Goal: Information Seeking & Learning: Learn about a topic

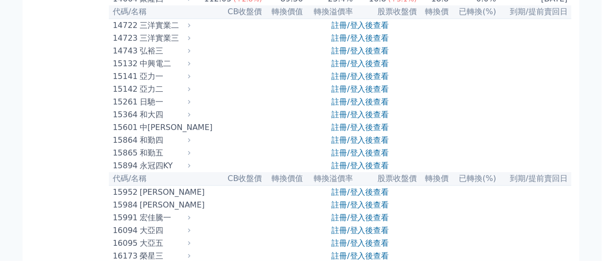
scroll to position [196, 0]
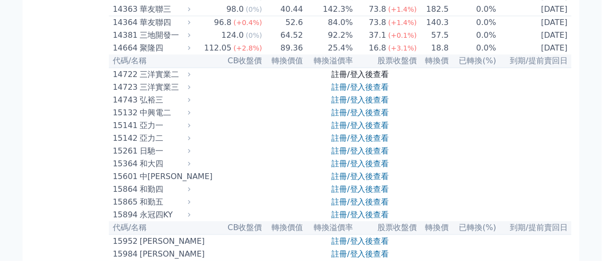
click at [345, 79] on link "註冊/登入後查看" at bounding box center [360, 74] width 57 height 9
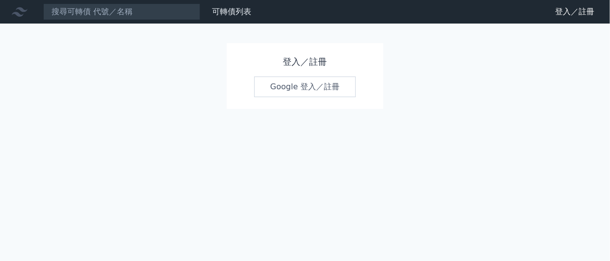
click at [345, 90] on link "Google 登入／註冊" at bounding box center [305, 87] width 102 height 21
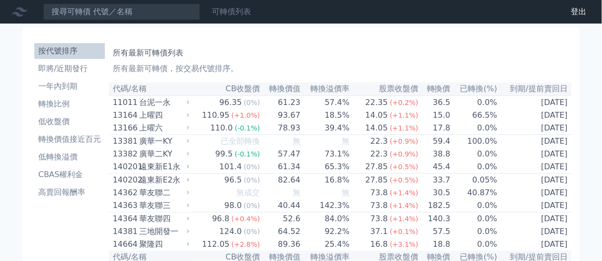
click at [217, 14] on link "可轉債列表" at bounding box center [231, 11] width 39 height 9
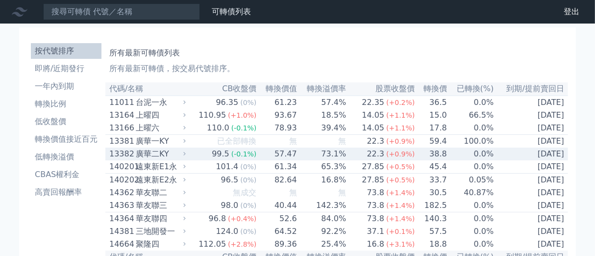
click at [315, 160] on td "73.1%" at bounding box center [322, 154] width 49 height 13
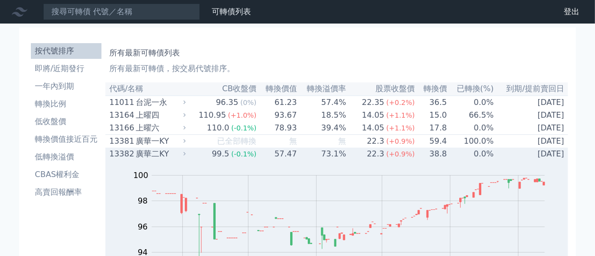
click at [315, 160] on td "73.1%" at bounding box center [322, 154] width 49 height 13
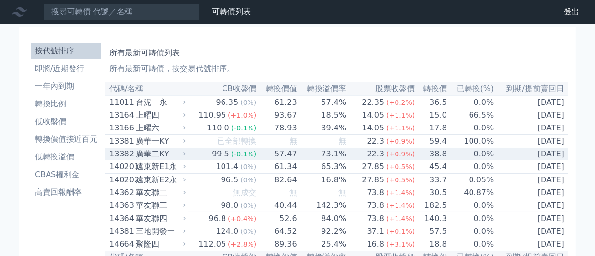
click at [314, 160] on td "73.1%" at bounding box center [322, 154] width 49 height 13
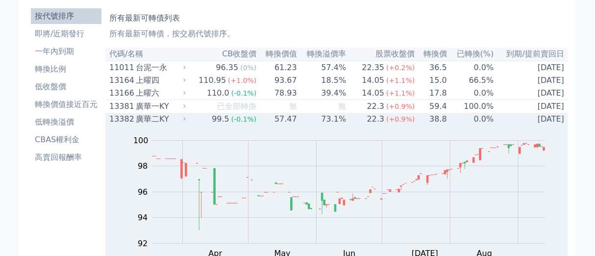
scroll to position [49, 0]
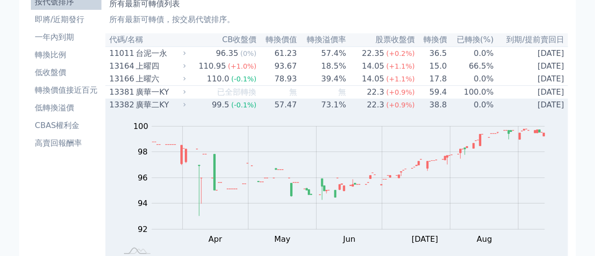
click at [312, 108] on td "73.1%" at bounding box center [322, 105] width 49 height 13
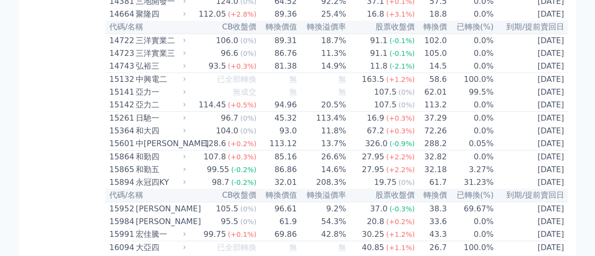
scroll to position [245, 0]
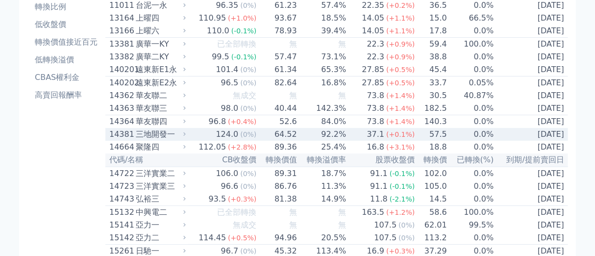
scroll to position [49, 0]
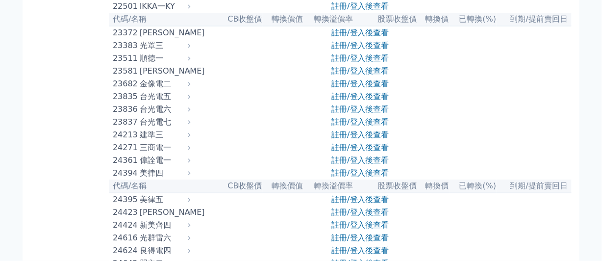
scroll to position [785, 0]
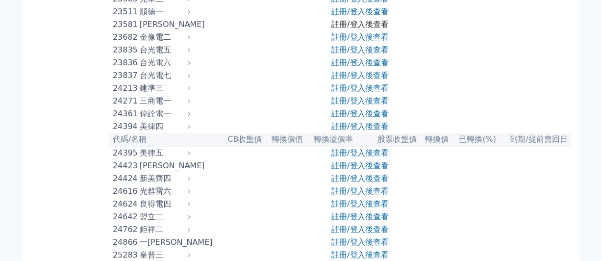
click at [384, 29] on link "註冊/登入後查看" at bounding box center [360, 24] width 57 height 9
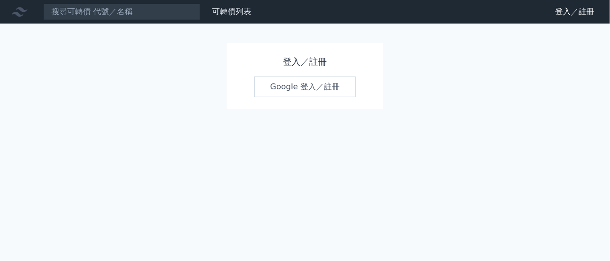
click at [293, 83] on link "Google 登入／註冊" at bounding box center [305, 87] width 102 height 21
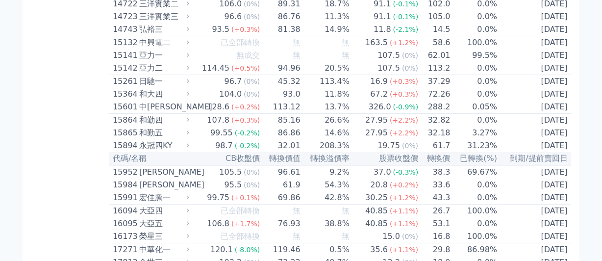
scroll to position [245, 0]
